Goal: Task Accomplishment & Management: Manage account settings

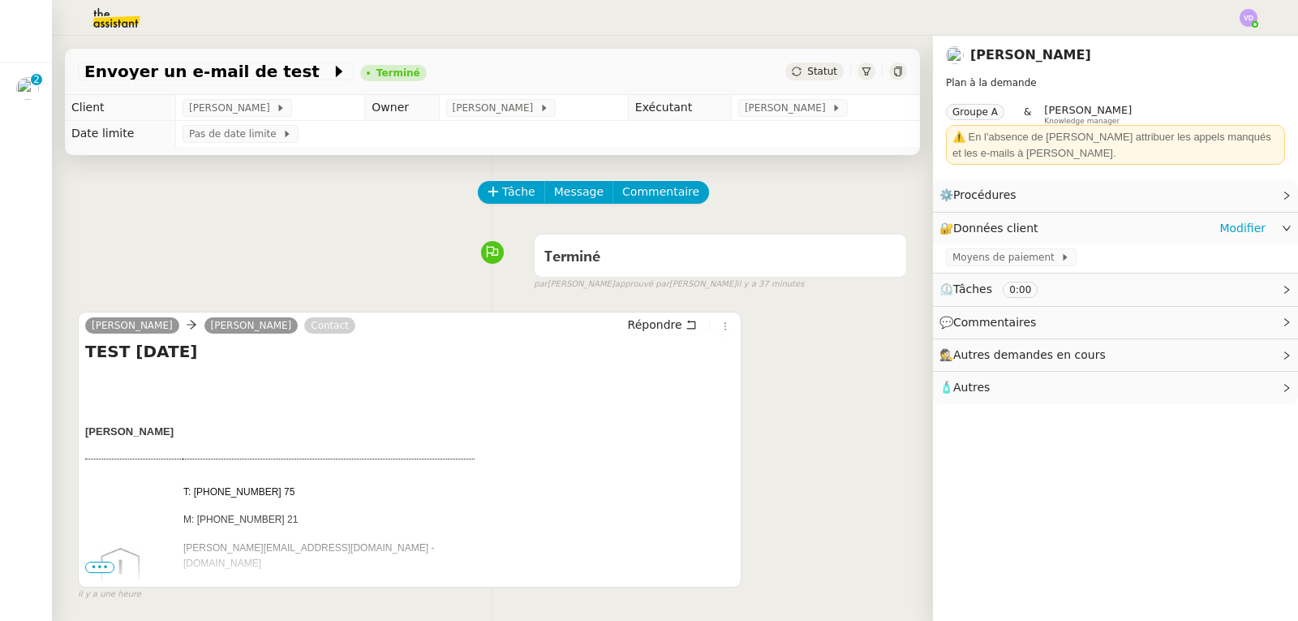
click at [1023, 232] on span "Données client" at bounding box center [996, 228] width 85 height 13
click at [1013, 251] on span "Moyens de paiement" at bounding box center [1007, 257] width 108 height 16
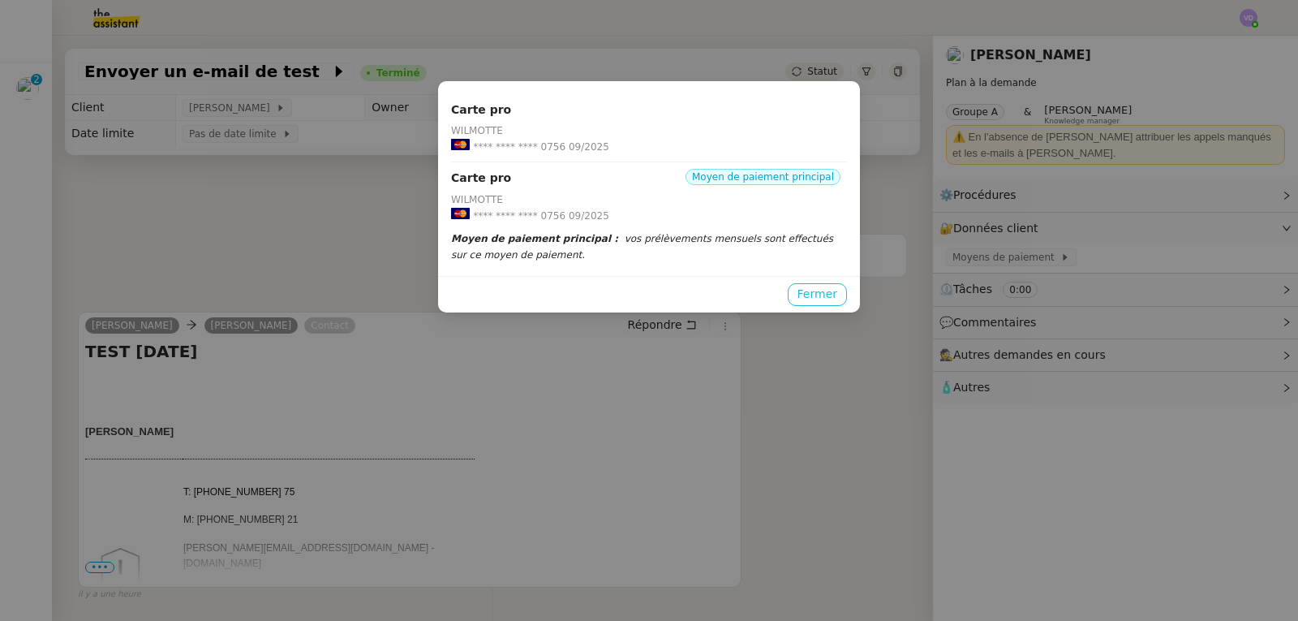
click at [816, 295] on span "Fermer" at bounding box center [818, 294] width 40 height 19
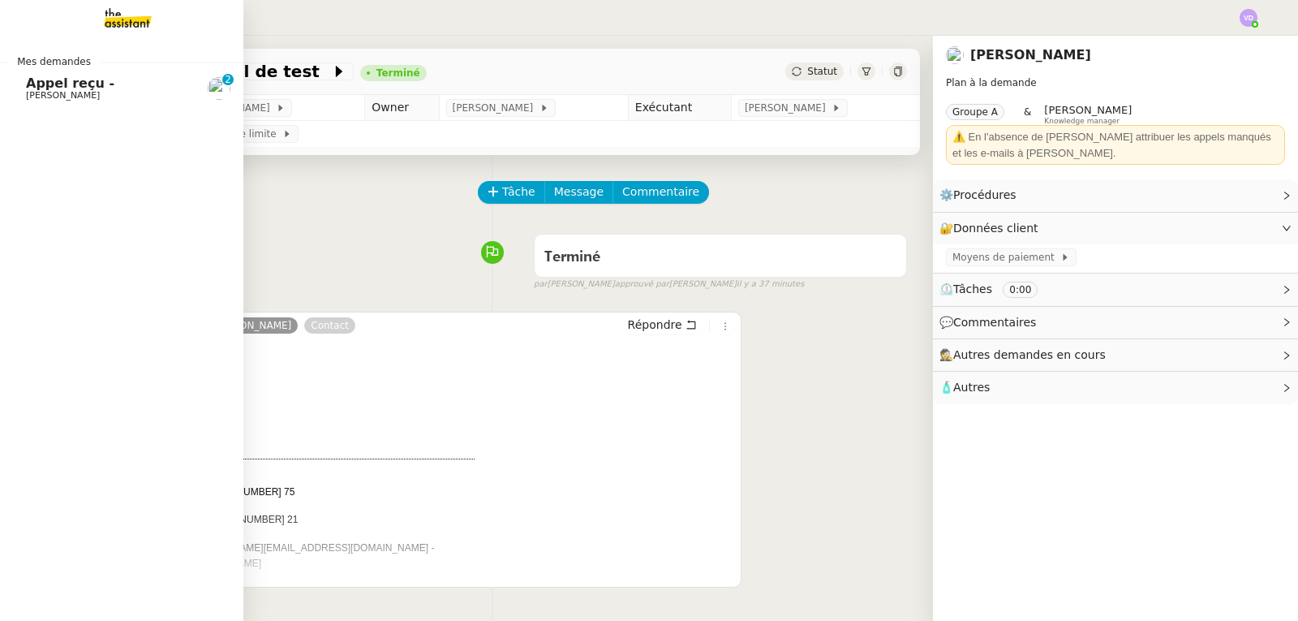
click at [17, 72] on link "Appel reçu - [PERSON_NAME] 0 1 2 3 4 5 6 7 8 9" at bounding box center [121, 88] width 243 height 37
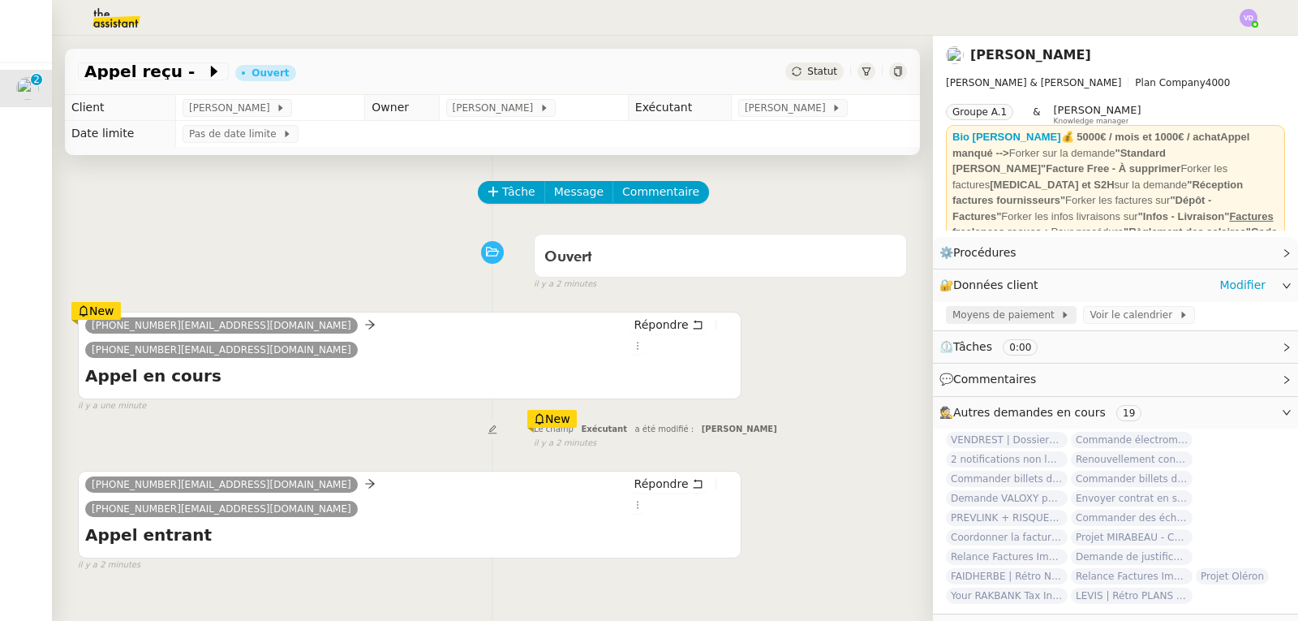
click at [1016, 323] on span "Moyens de paiement" at bounding box center [1007, 315] width 108 height 16
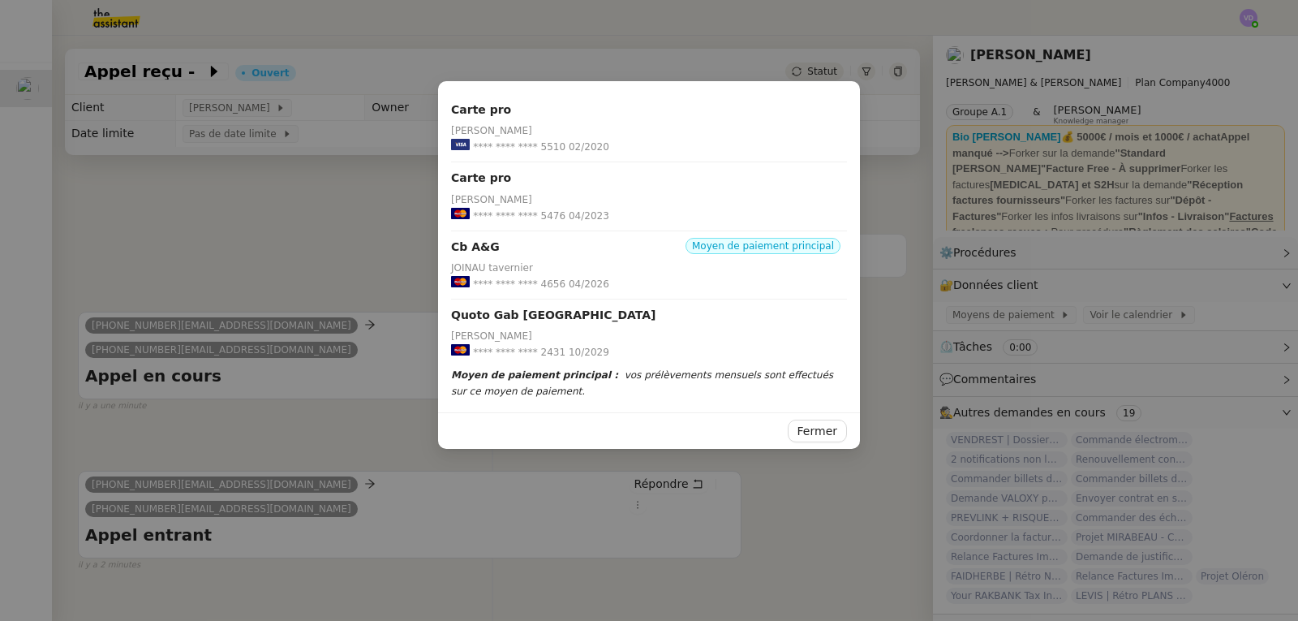
click at [377, 232] on nz-modal-container "Carte pro [PERSON_NAME] **** **** **** 5510 02/2020 Carte pro Joinau Tavernier …" at bounding box center [649, 310] width 1298 height 621
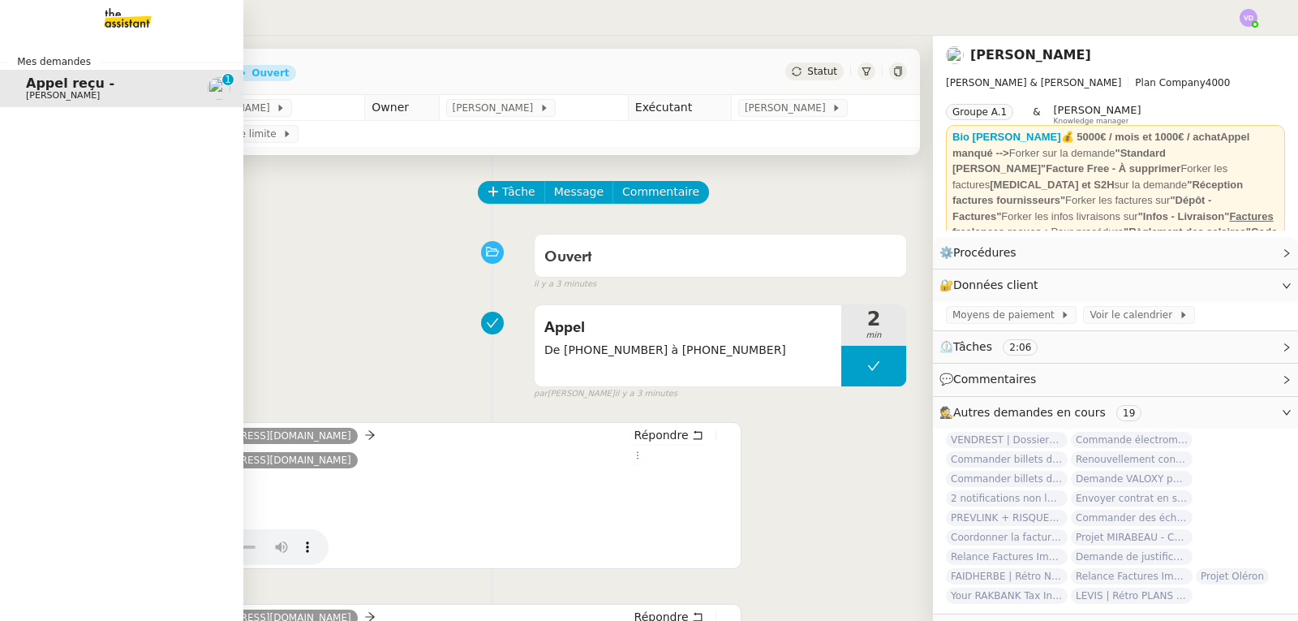
click at [65, 97] on span "[PERSON_NAME]" at bounding box center [63, 95] width 74 height 11
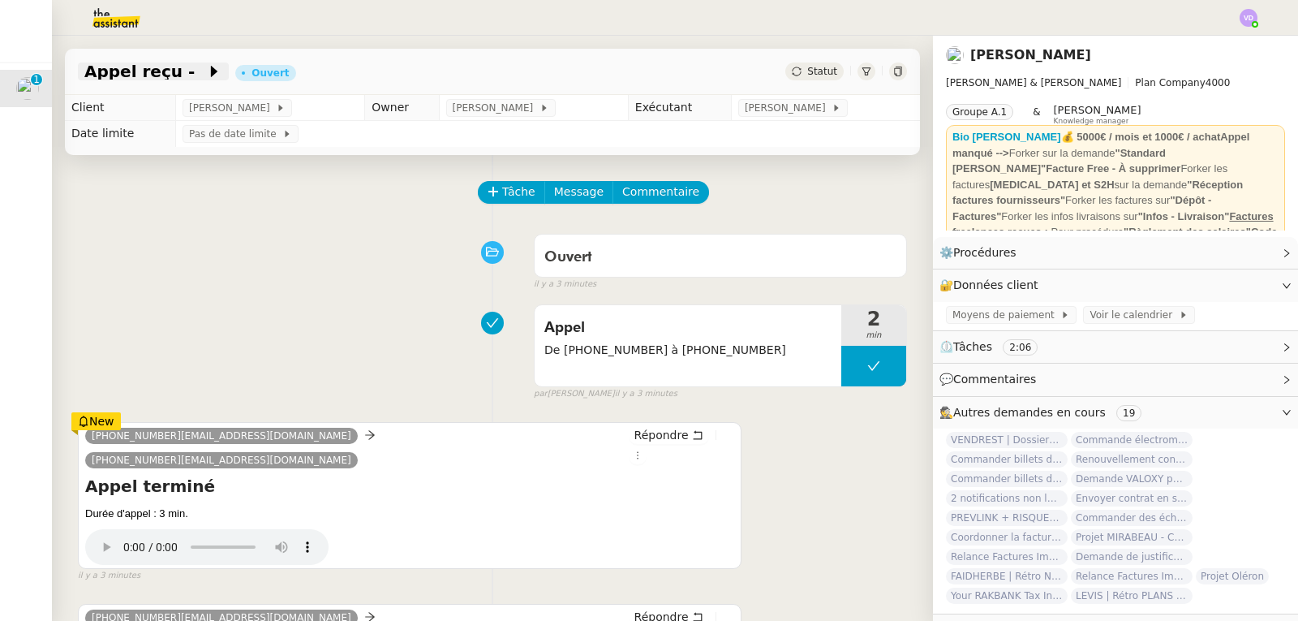
click at [158, 76] on span "Appel reçu -" at bounding box center [145, 71] width 122 height 16
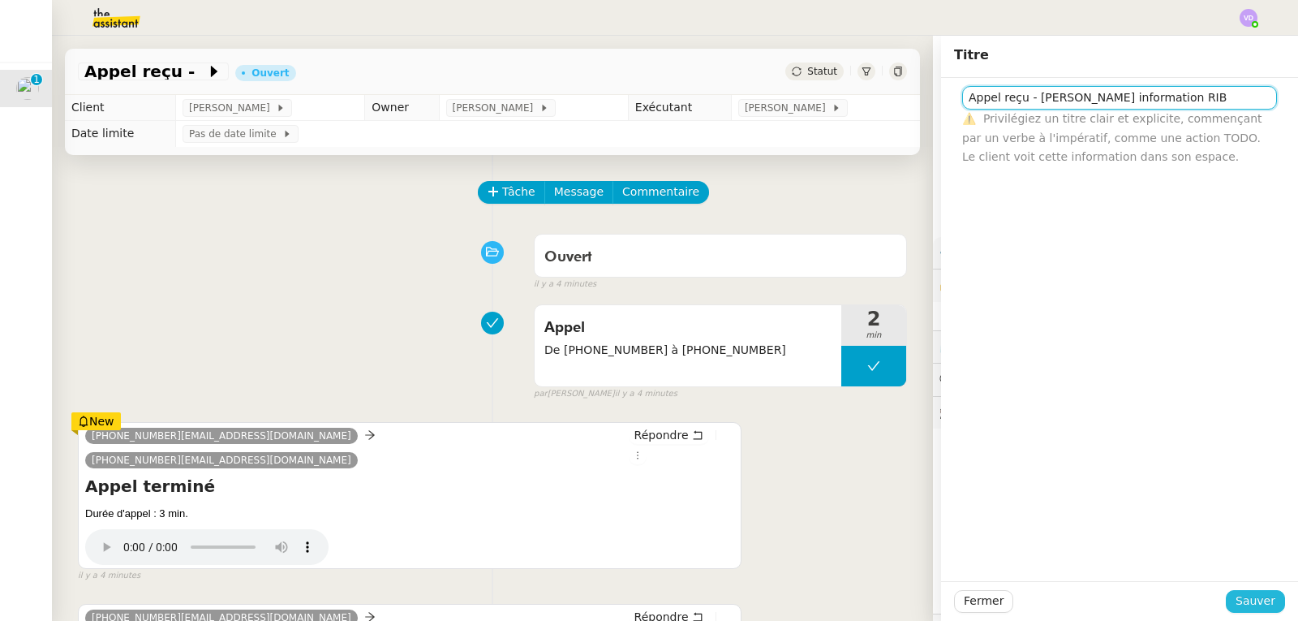
type input "Appel reçu - [PERSON_NAME] information RIB"
click at [1243, 595] on span "Sauver" at bounding box center [1256, 601] width 40 height 19
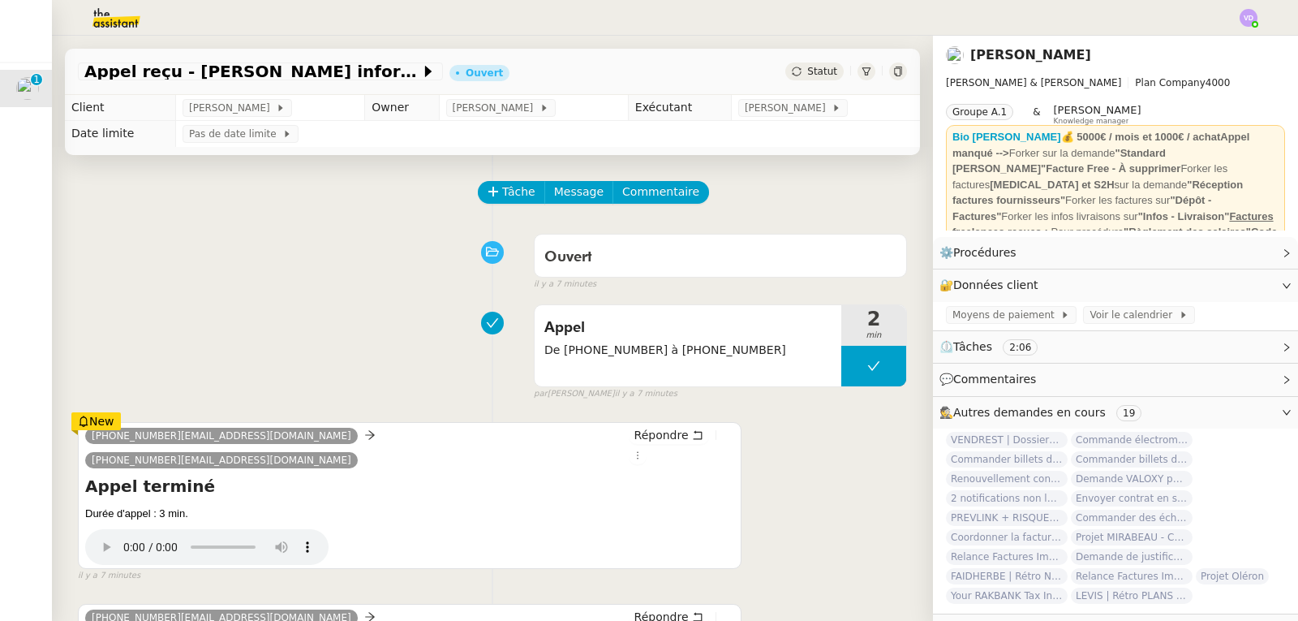
click at [188, 233] on div "Ouvert false il y a 7 minutes" at bounding box center [492, 258] width 829 height 65
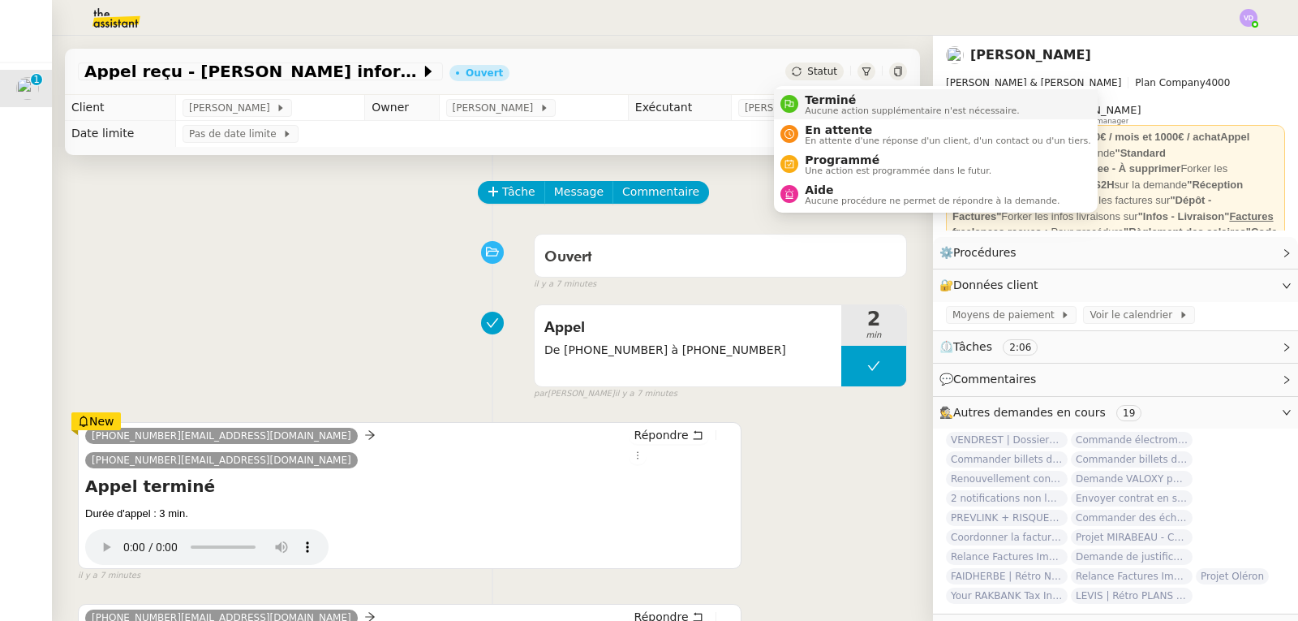
click at [819, 97] on span "Terminé" at bounding box center [912, 99] width 214 height 13
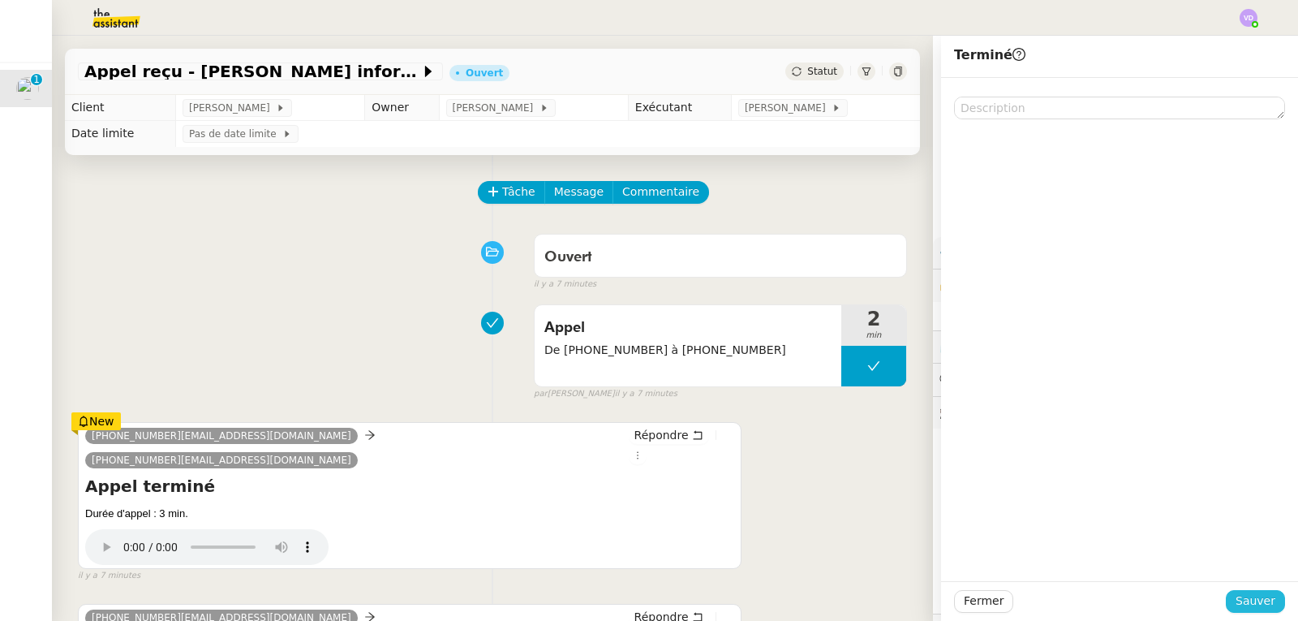
click at [1236, 600] on span "Sauver" at bounding box center [1256, 601] width 40 height 19
